Goal: Information Seeking & Learning: Learn about a topic

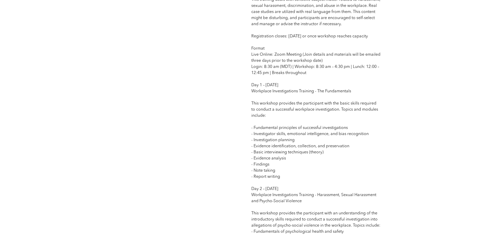
scroll to position [408, 0]
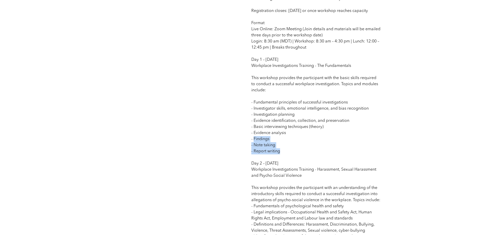
drag, startPoint x: 254, startPoint y: 146, endPoint x: 280, endPoint y: 157, distance: 27.8
click at [280, 157] on span "Competency: Organizational Change and Development | Inclusion, Diversity and Hu…" at bounding box center [316, 121] width 129 height 506
drag, startPoint x: 280, startPoint y: 157, endPoint x: 252, endPoint y: 136, distance: 34.6
click at [252, 136] on p "Competency: Organizational Change and Development | Inclusion, Diversity and Hu…" at bounding box center [316, 121] width 129 height 508
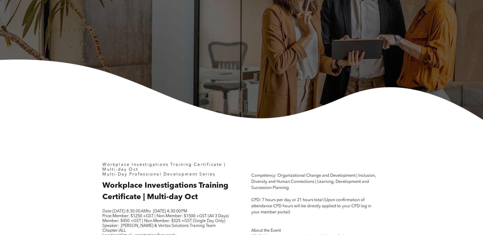
scroll to position [0, 0]
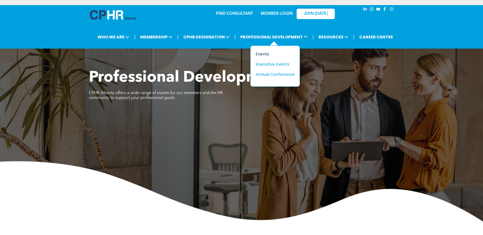
click at [264, 54] on div "Events" at bounding box center [273, 54] width 35 height 6
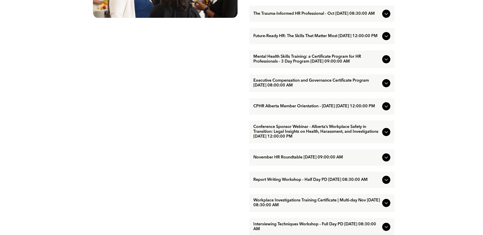
scroll to position [382, 0]
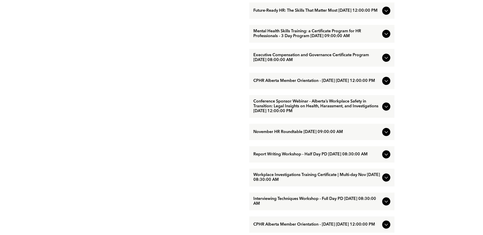
click at [389, 158] on icon at bounding box center [387, 155] width 6 height 6
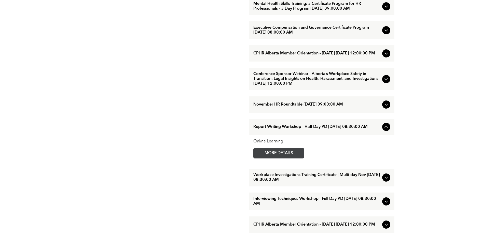
click at [273, 159] on span "MORE DETAILS" at bounding box center [279, 154] width 40 height 10
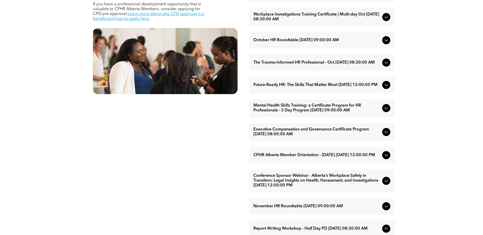
scroll to position [229, 0]
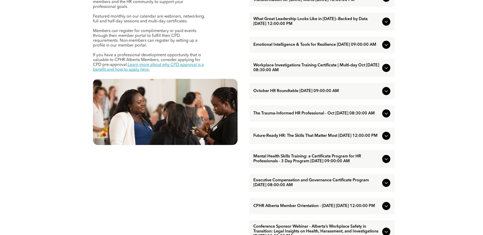
click at [385, 71] on icon at bounding box center [387, 68] width 6 height 6
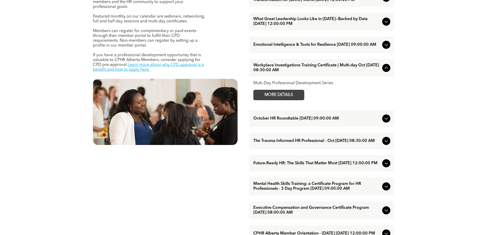
click at [297, 100] on span "MORE DETAILS" at bounding box center [279, 95] width 40 height 10
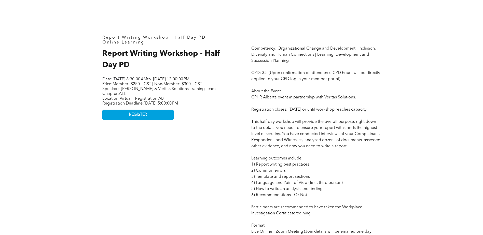
scroll to position [204, 0]
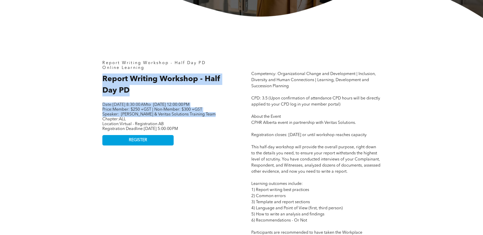
drag, startPoint x: 103, startPoint y: 78, endPoint x: 218, endPoint y: 120, distance: 122.4
copy div "Report Writing Workshop - Half Day PD Date: [DATE] 8:30:00 AM to [DATE] 12:00:0…"
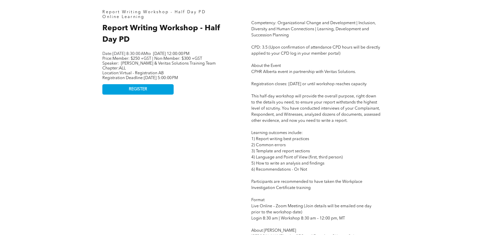
scroll to position [280, 0]
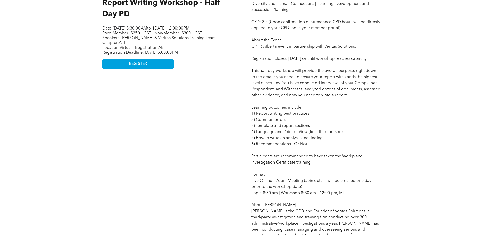
click at [267, 124] on p "Competency: Organizational Change and Development | Inclusion, Diversity and Hu…" at bounding box center [316, 175] width 129 height 361
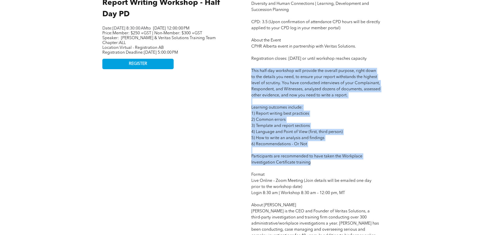
drag, startPoint x: 252, startPoint y: 77, endPoint x: 317, endPoint y: 172, distance: 115.8
click at [317, 172] on p "Competency: Organizational Change and Development | Inclusion, Diversity and Hu…" at bounding box center [316, 175] width 129 height 361
copy span "This half-day workshop will provide the overall purpose, right down to the deta…"
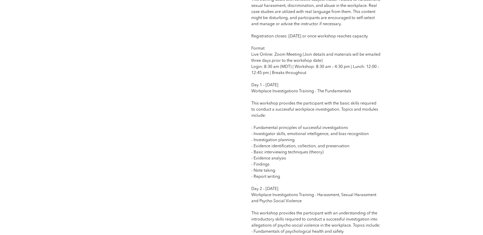
scroll to position [408, 0]
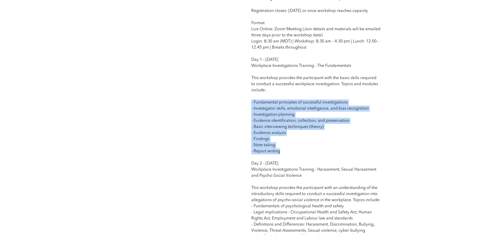
drag, startPoint x: 252, startPoint y: 109, endPoint x: 282, endPoint y: 157, distance: 57.1
click at [282, 157] on p "Competency: Organizational Change and Development | Inclusion, Diversity and Hu…" at bounding box center [316, 121] width 129 height 508
copy span "- Fundamental principles of successful investigations - Investigator skills, em…"
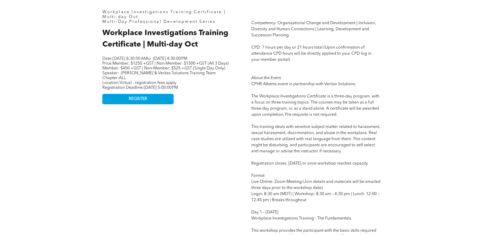
scroll to position [178, 0]
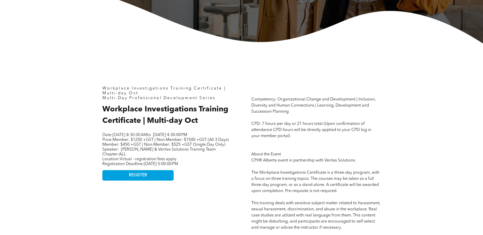
drag, startPoint x: 104, startPoint y: 108, endPoint x: 184, endPoint y: 134, distance: 83.8
copy div "Workplace Investigations Training Certificate | Multi-day Oct Date: [DATE] 8:30…"
